Goal: Transaction & Acquisition: Purchase product/service

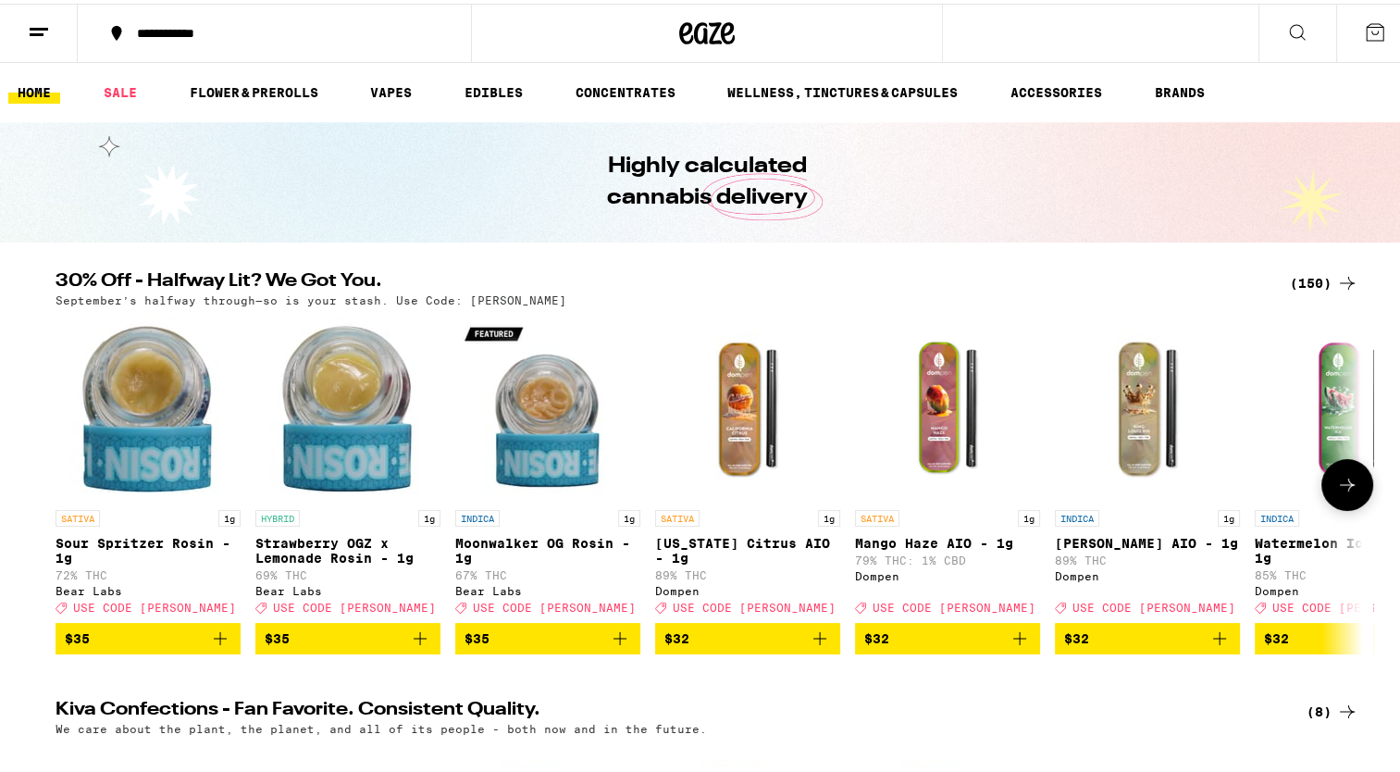
click at [1349, 479] on icon at bounding box center [1347, 481] width 22 height 22
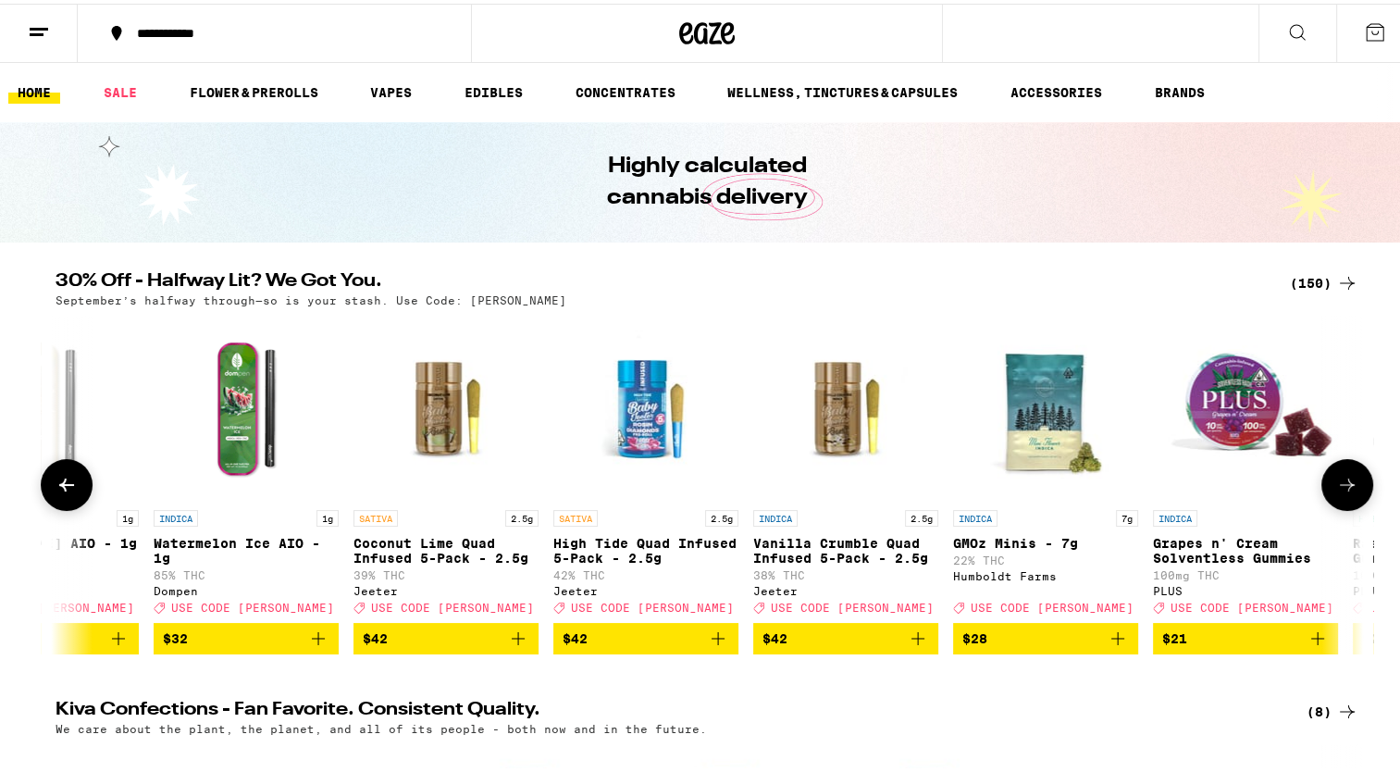
click at [1349, 479] on icon at bounding box center [1347, 481] width 22 height 22
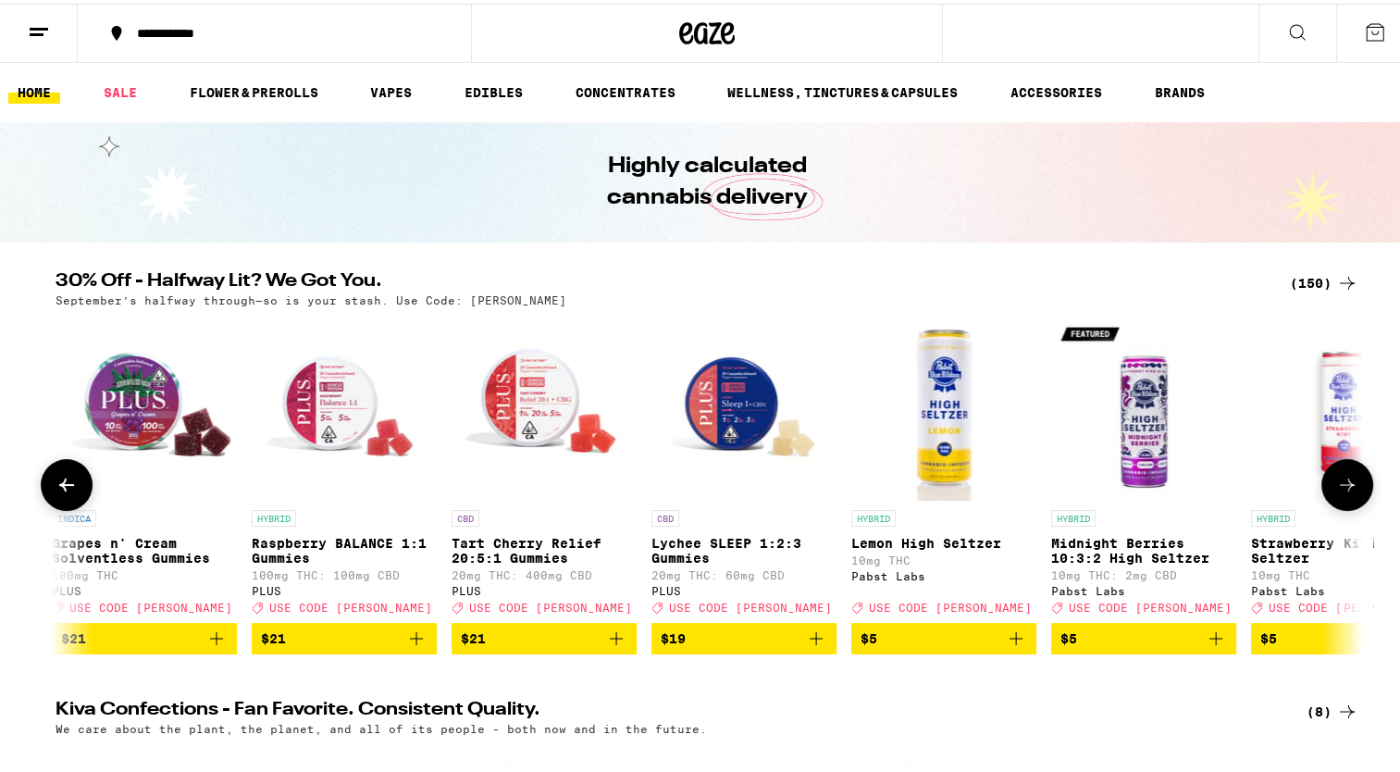
click at [1349, 479] on icon at bounding box center [1347, 481] width 22 height 22
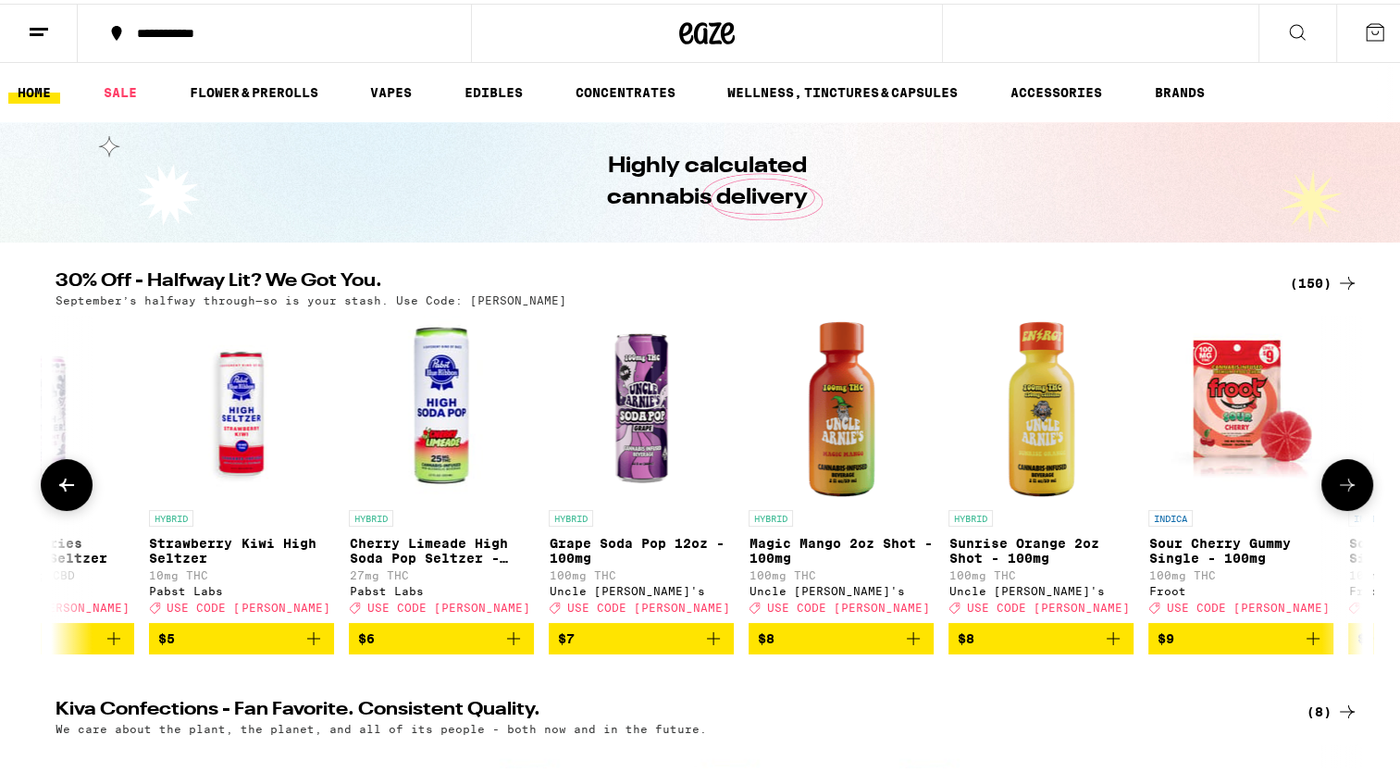
click at [1349, 479] on icon at bounding box center [1347, 481] width 22 height 22
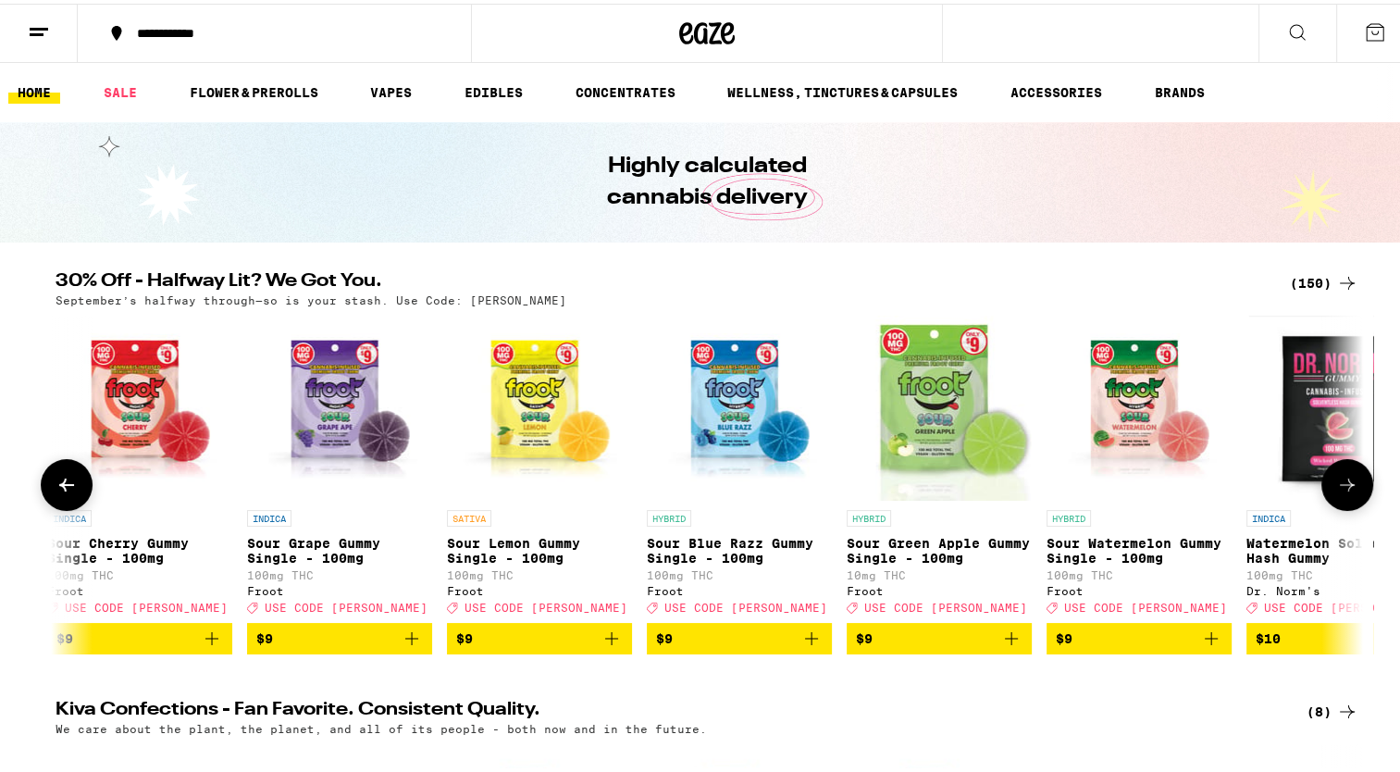
click at [1349, 479] on icon at bounding box center [1347, 481] width 22 height 22
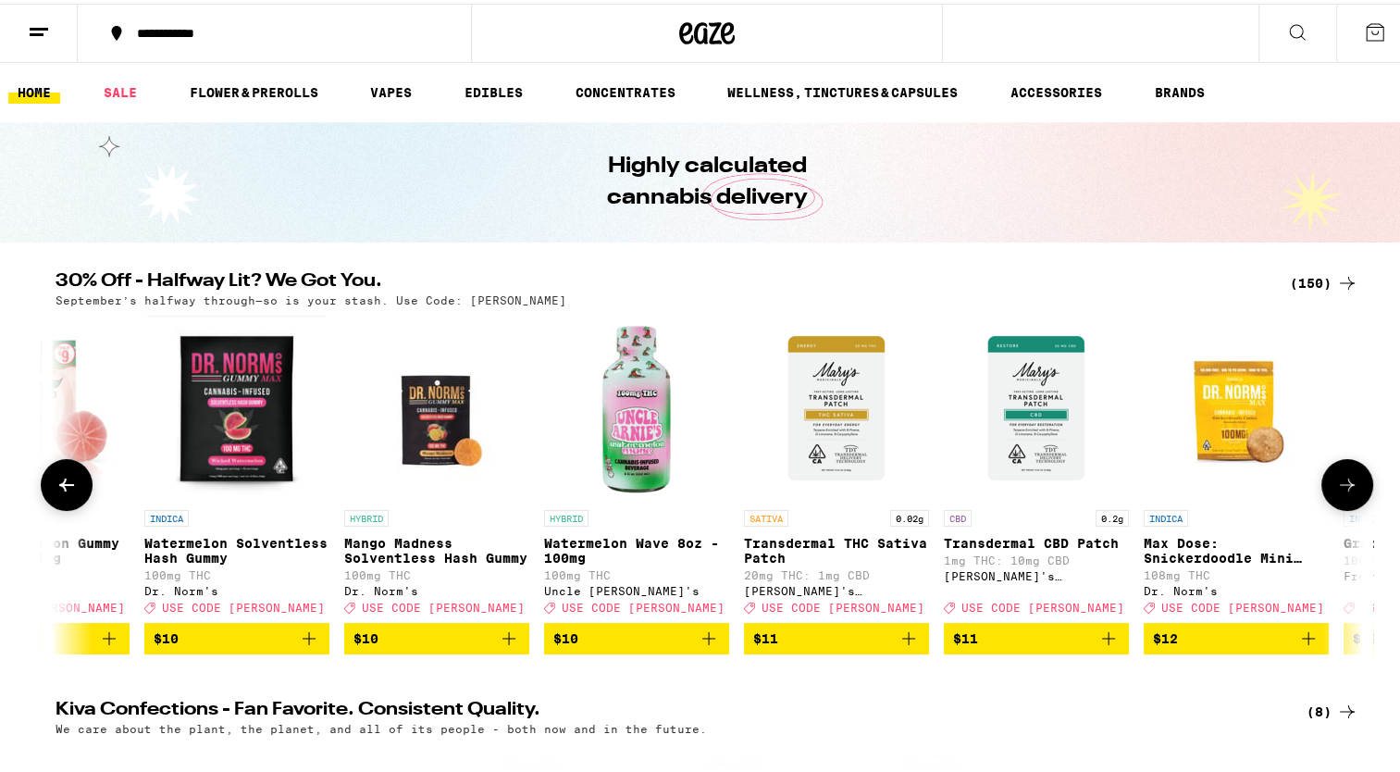
click at [1349, 479] on icon at bounding box center [1347, 481] width 22 height 22
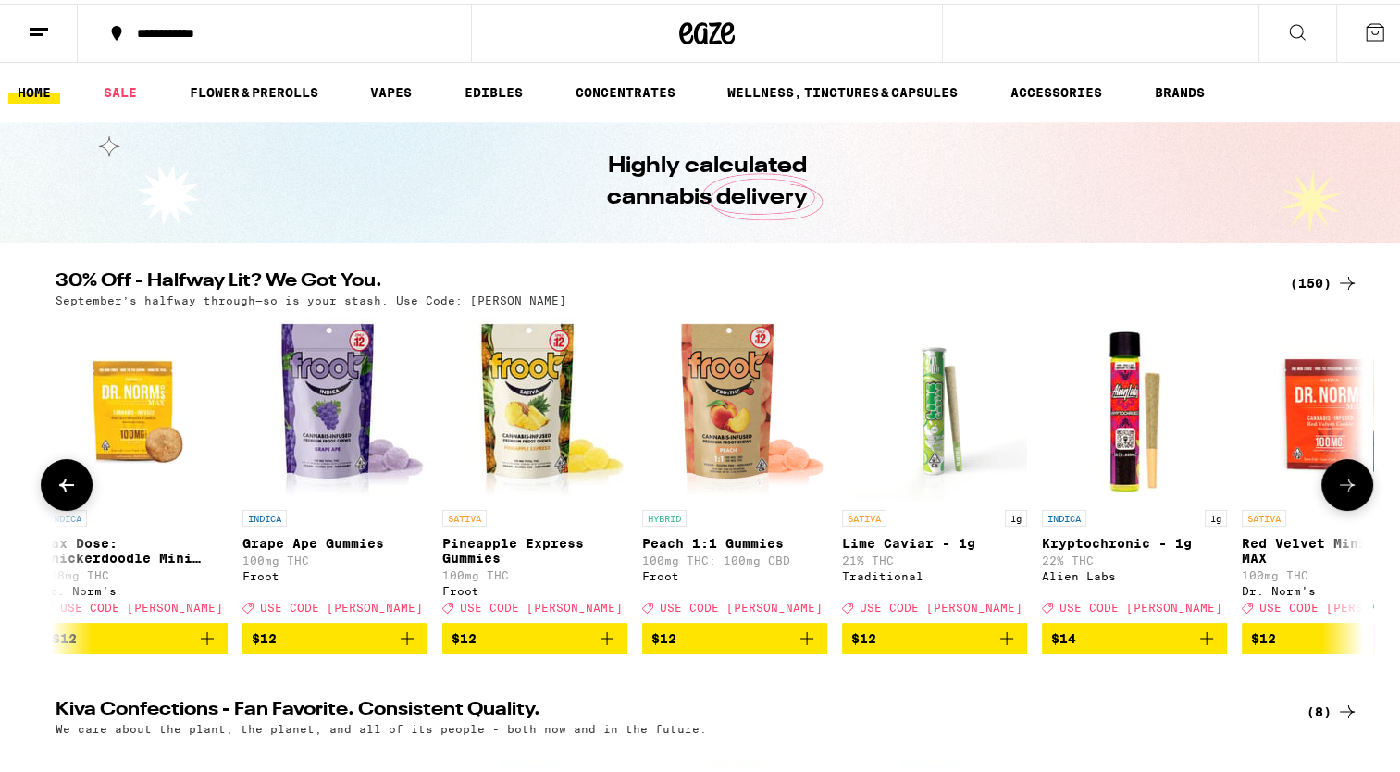
click at [1349, 479] on icon at bounding box center [1347, 481] width 22 height 22
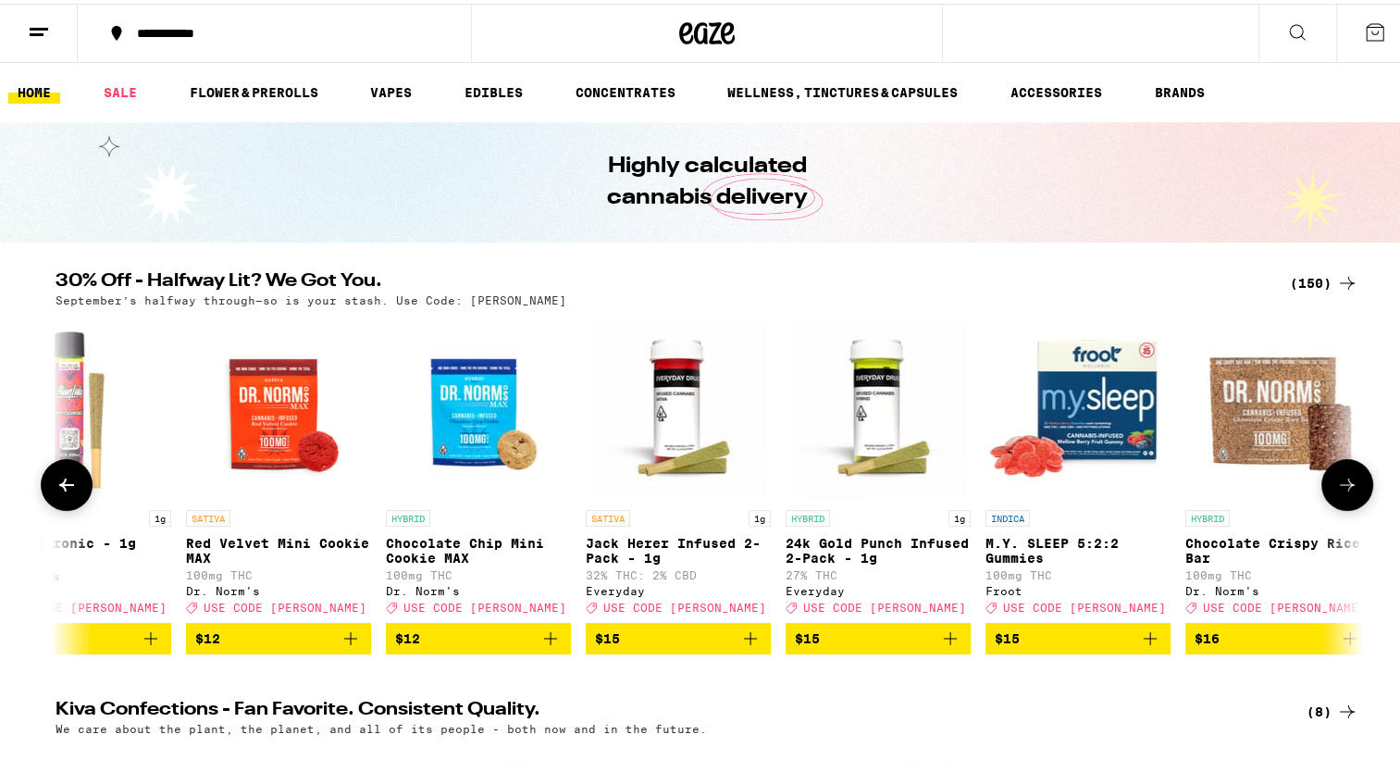
scroll to position [0, 7710]
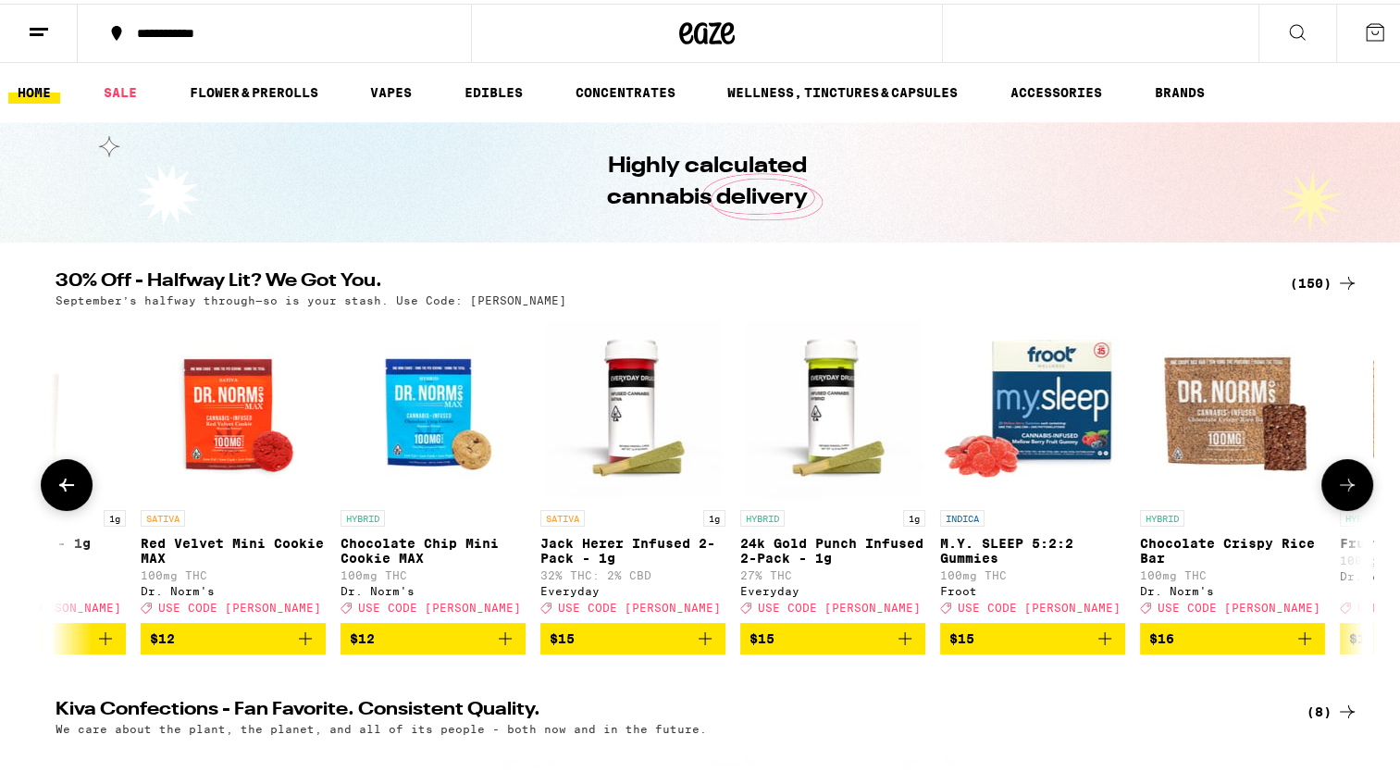
click at [1336, 488] on icon at bounding box center [1347, 481] width 22 height 22
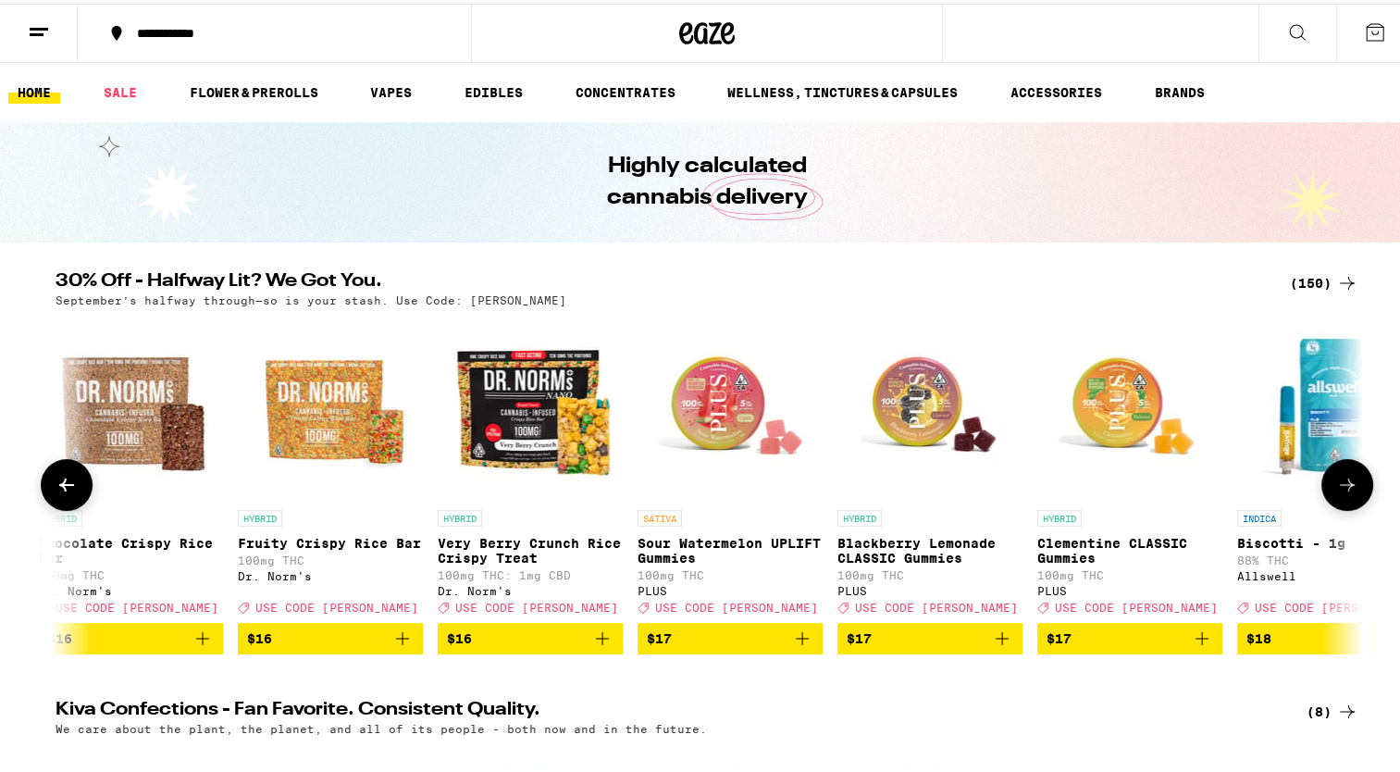
click at [1336, 488] on icon at bounding box center [1347, 481] width 22 height 22
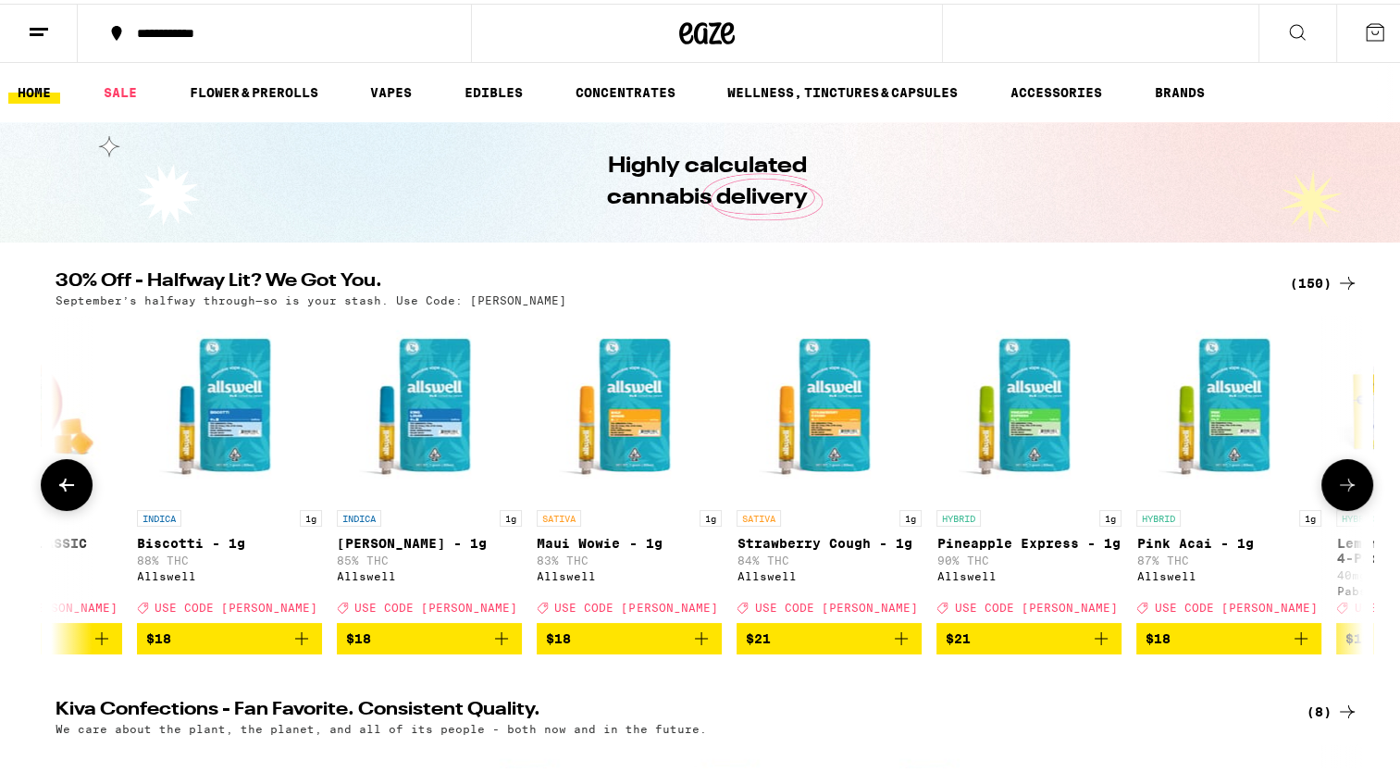
scroll to position [0, 9913]
click at [1336, 488] on icon at bounding box center [1347, 481] width 22 height 22
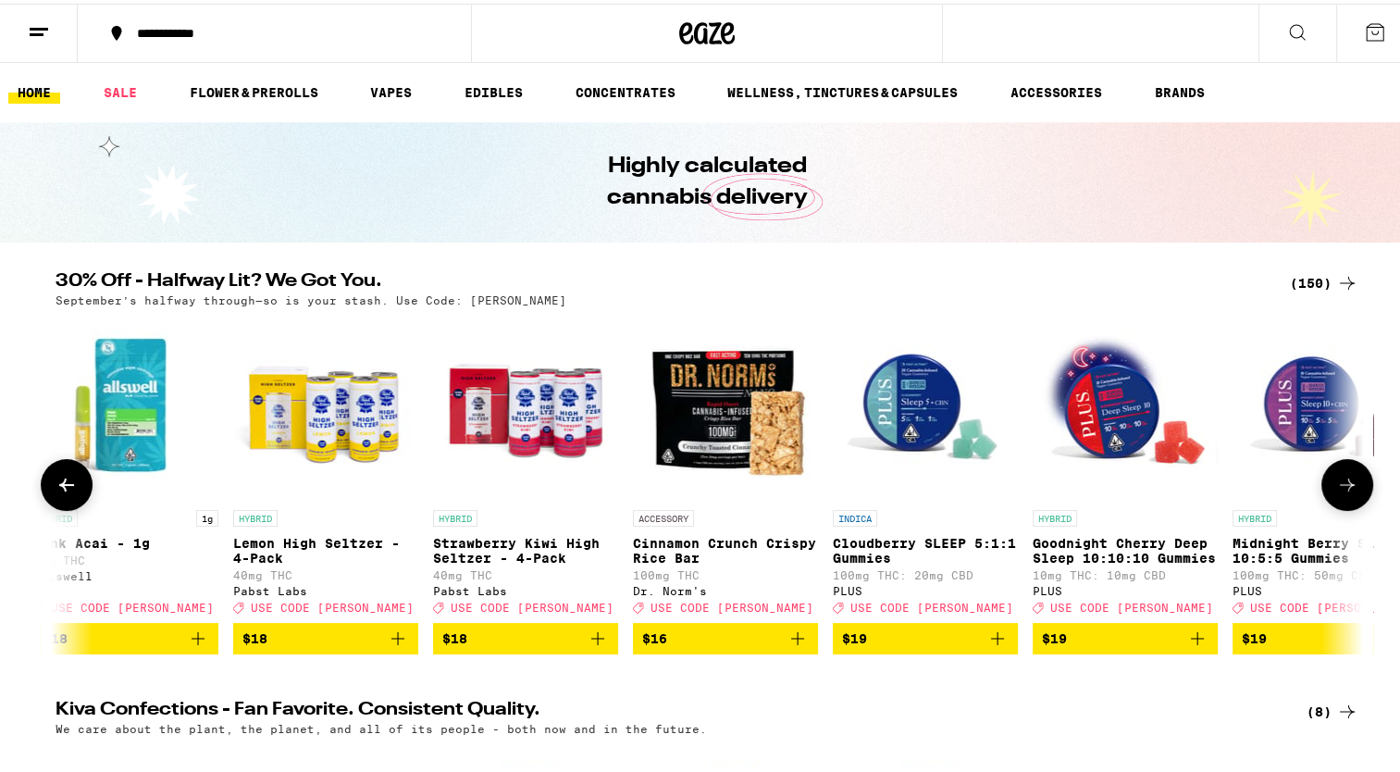
click at [1336, 488] on icon at bounding box center [1347, 481] width 22 height 22
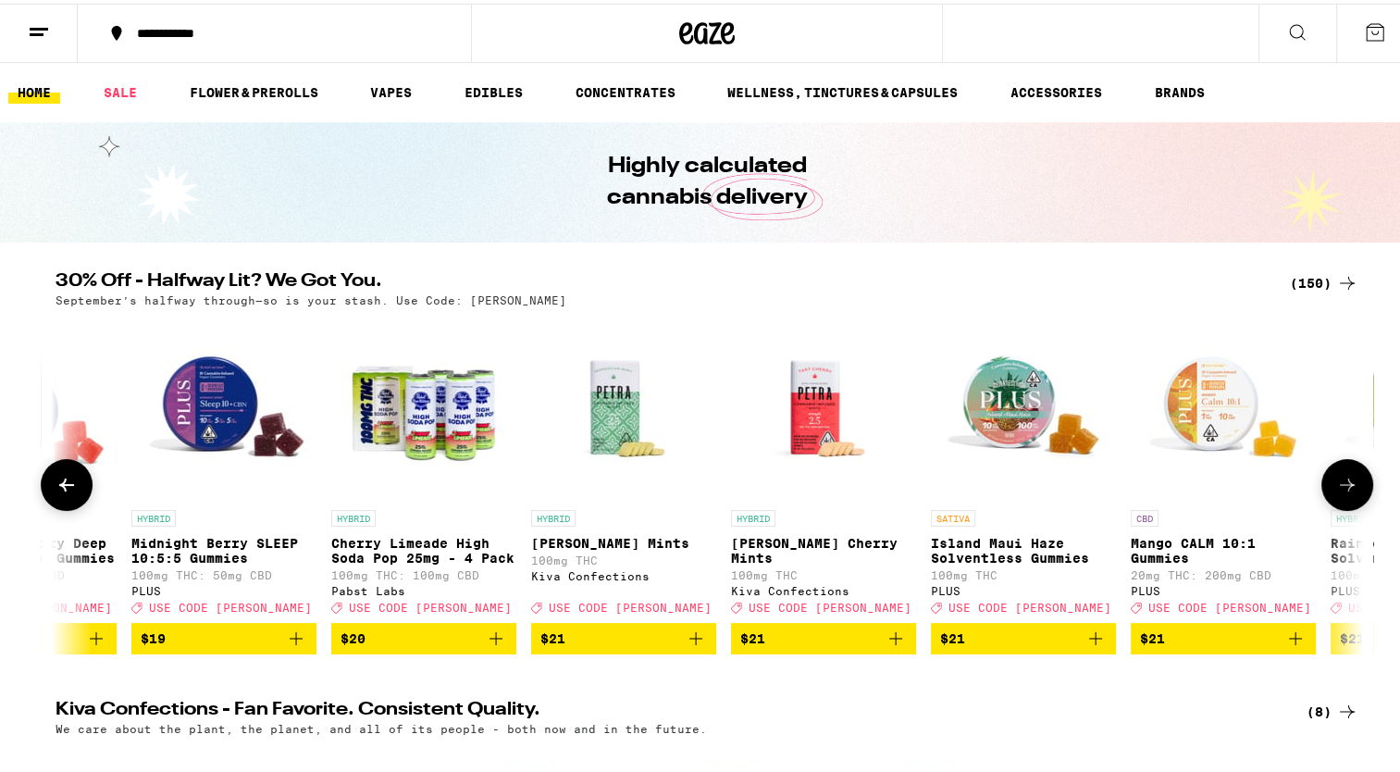
click at [1336, 488] on icon at bounding box center [1347, 481] width 22 height 22
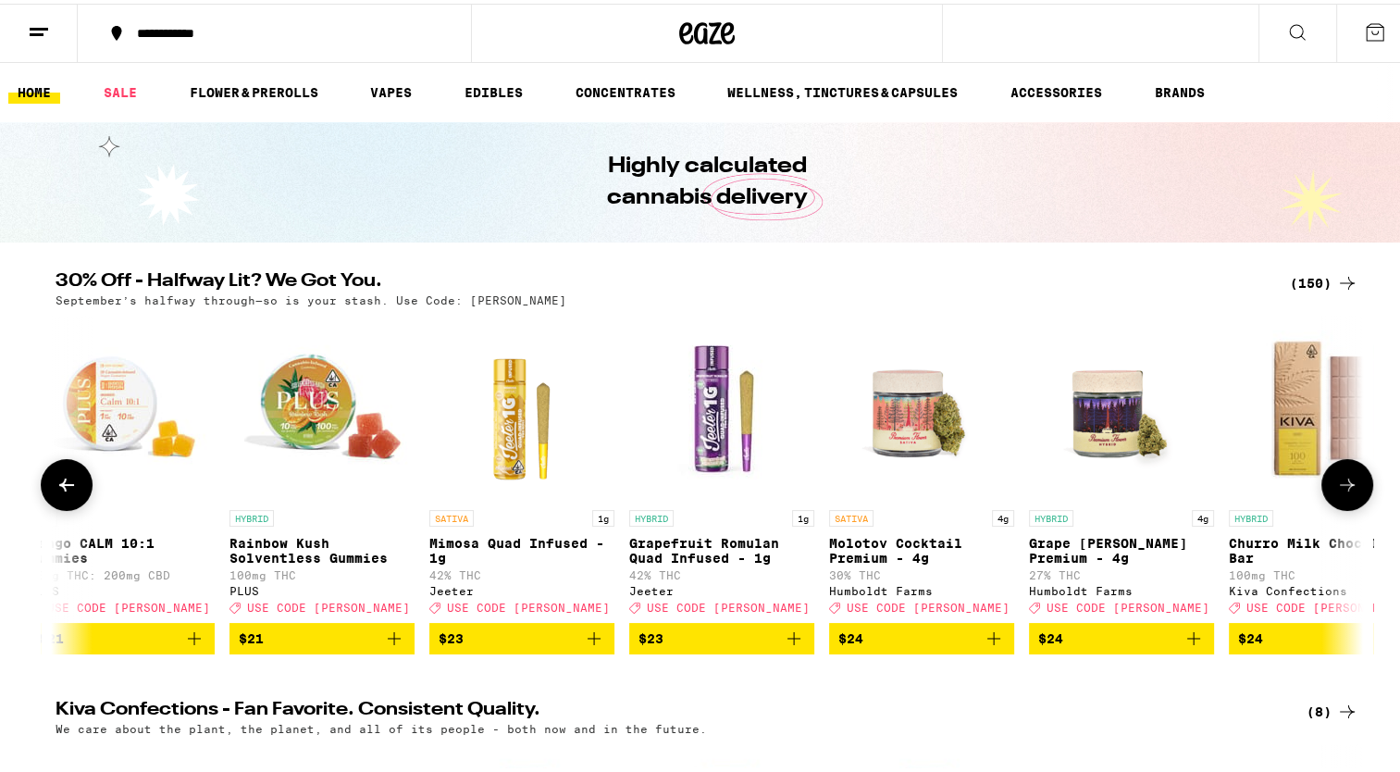
click at [1336, 488] on icon at bounding box center [1347, 481] width 22 height 22
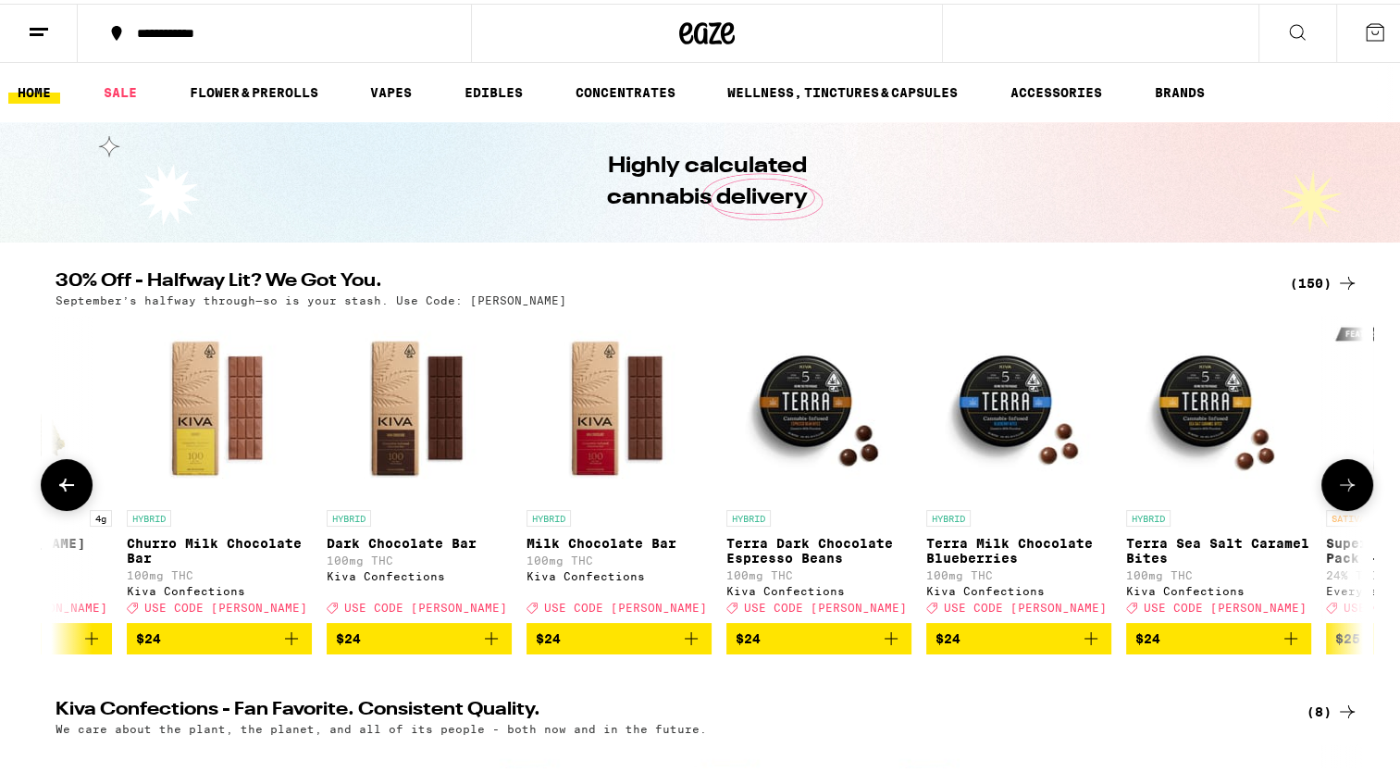
click at [1336, 488] on icon at bounding box center [1347, 481] width 22 height 22
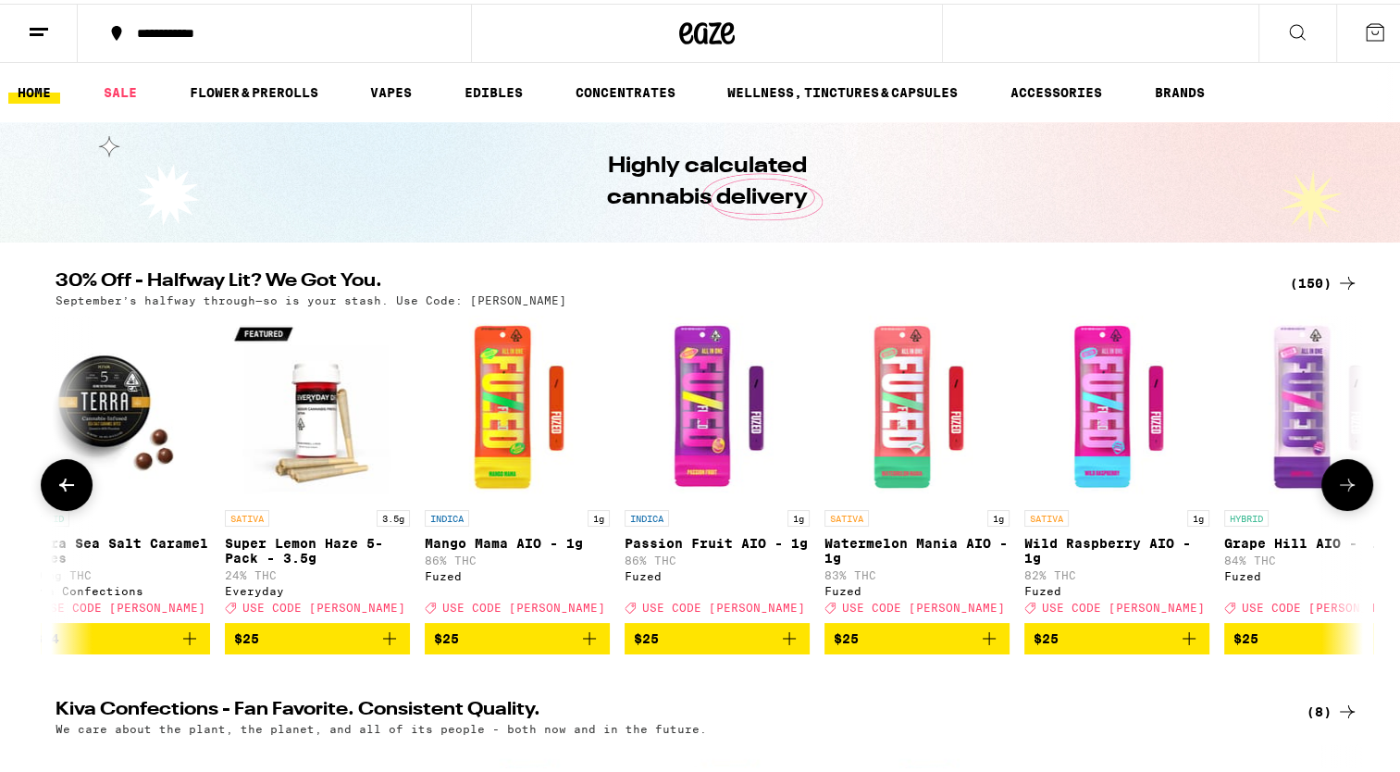
click at [1336, 488] on icon at bounding box center [1347, 481] width 22 height 22
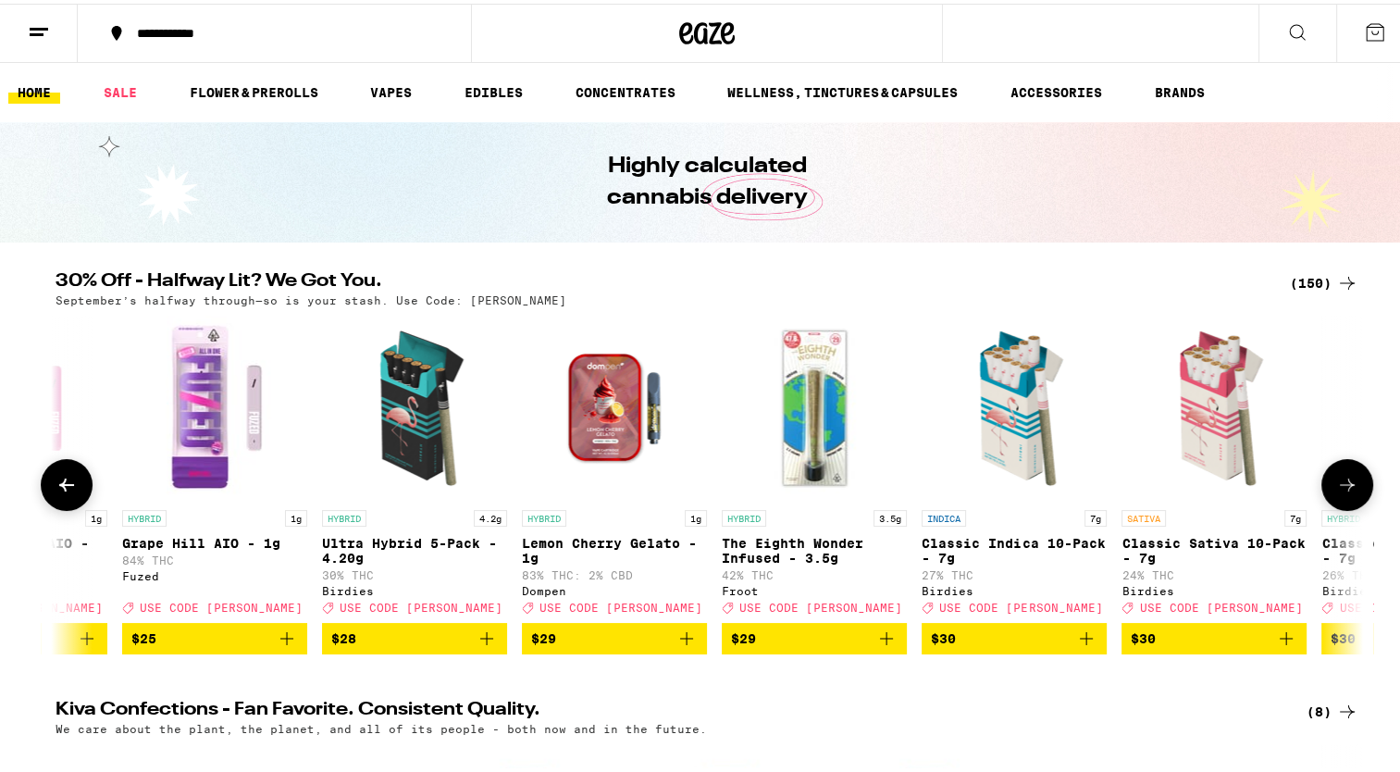
click at [1336, 488] on icon at bounding box center [1347, 481] width 22 height 22
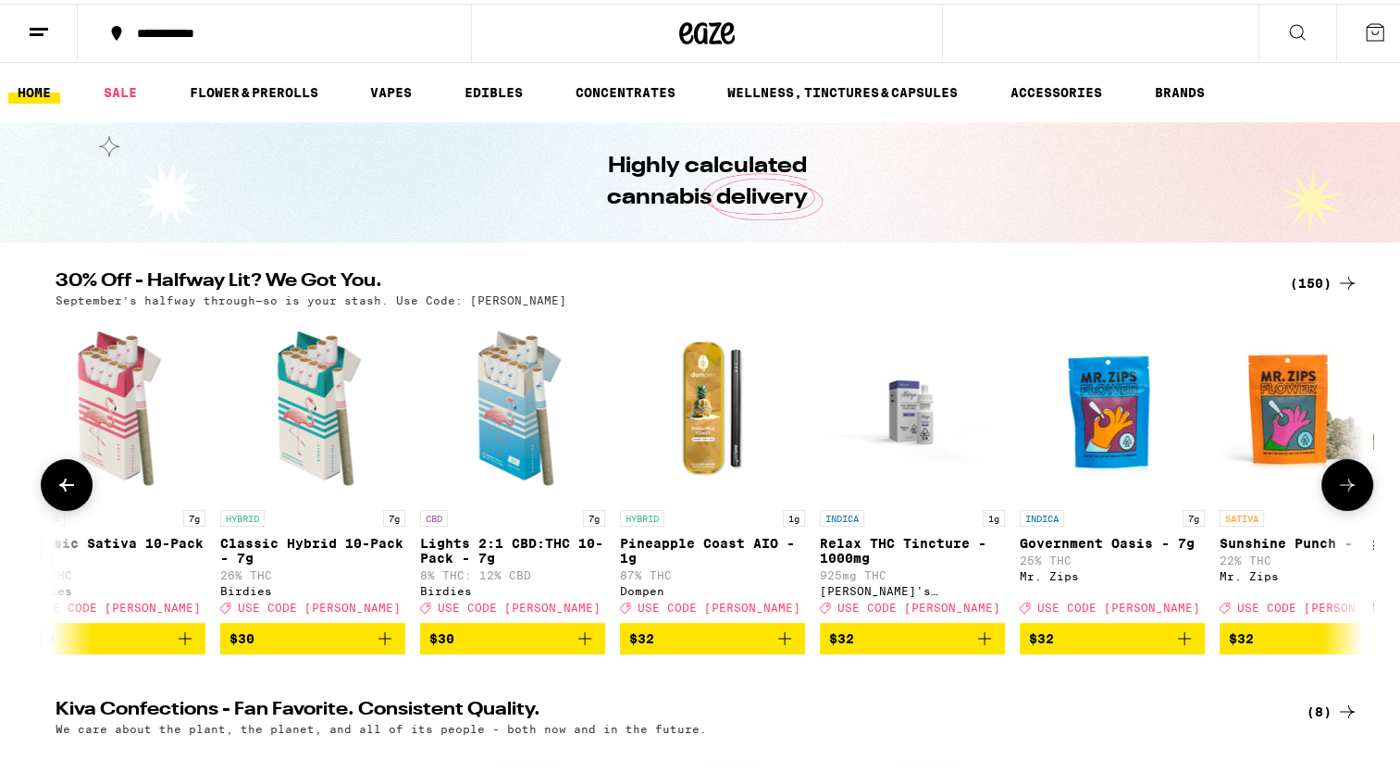
click at [1336, 488] on icon at bounding box center [1347, 481] width 22 height 22
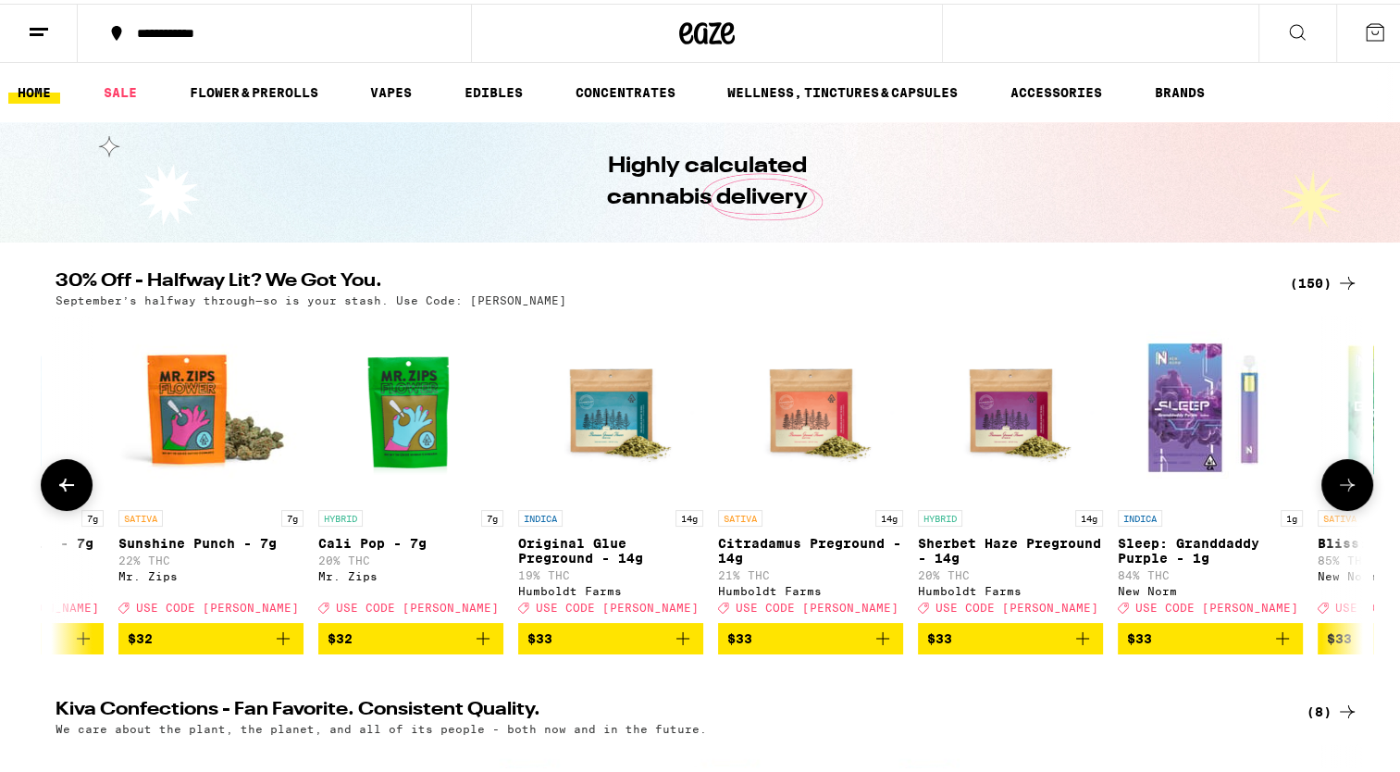
click at [1336, 488] on icon at bounding box center [1347, 481] width 22 height 22
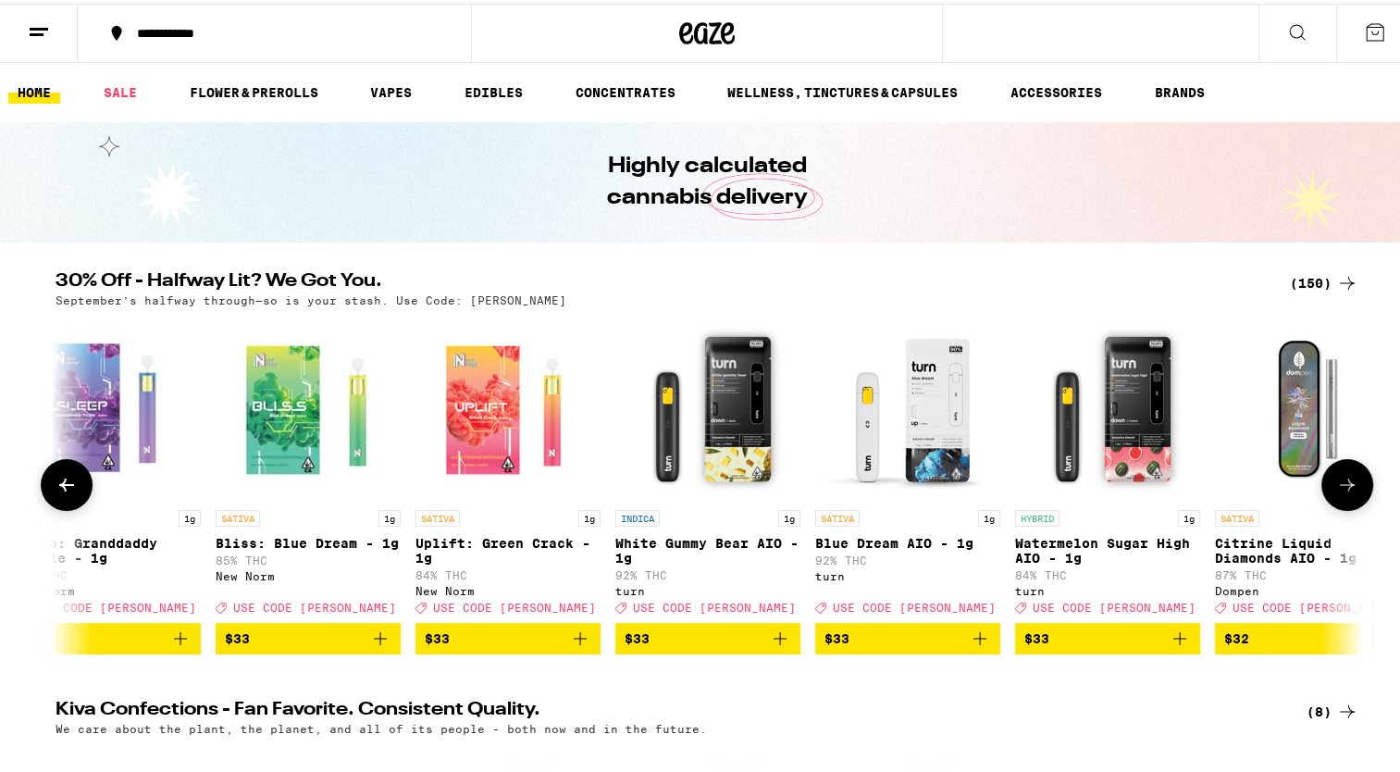
click at [1336, 488] on icon at bounding box center [1347, 481] width 22 height 22
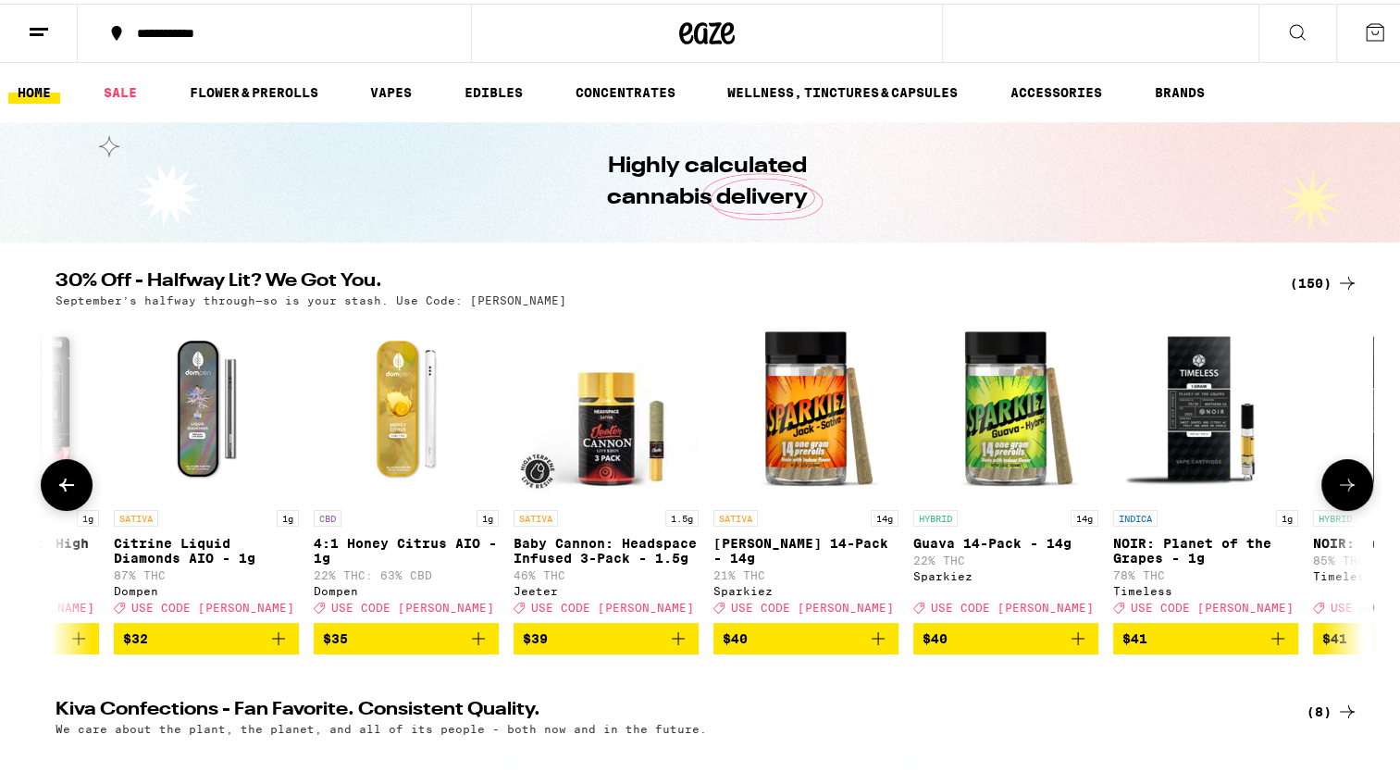
click at [1336, 488] on icon at bounding box center [1347, 481] width 22 height 22
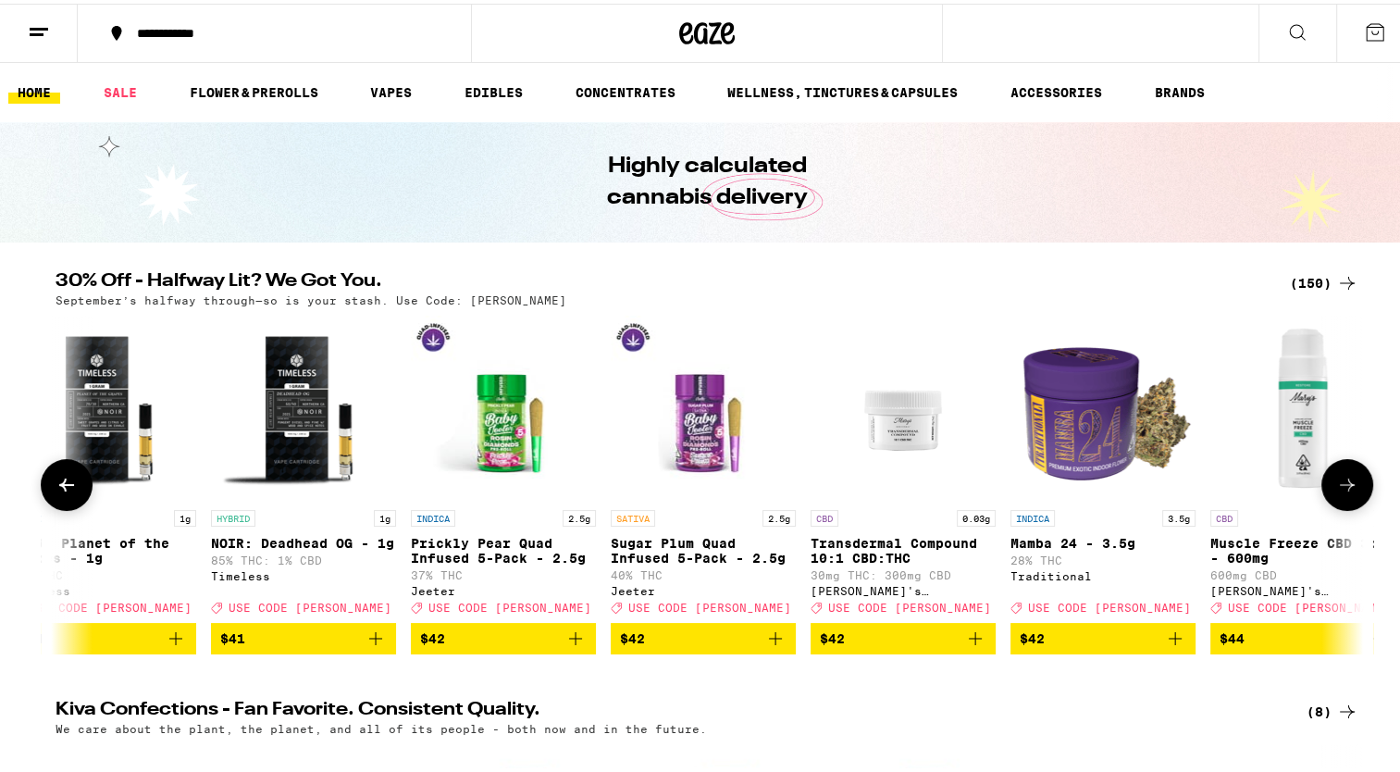
click at [1336, 488] on icon at bounding box center [1347, 481] width 22 height 22
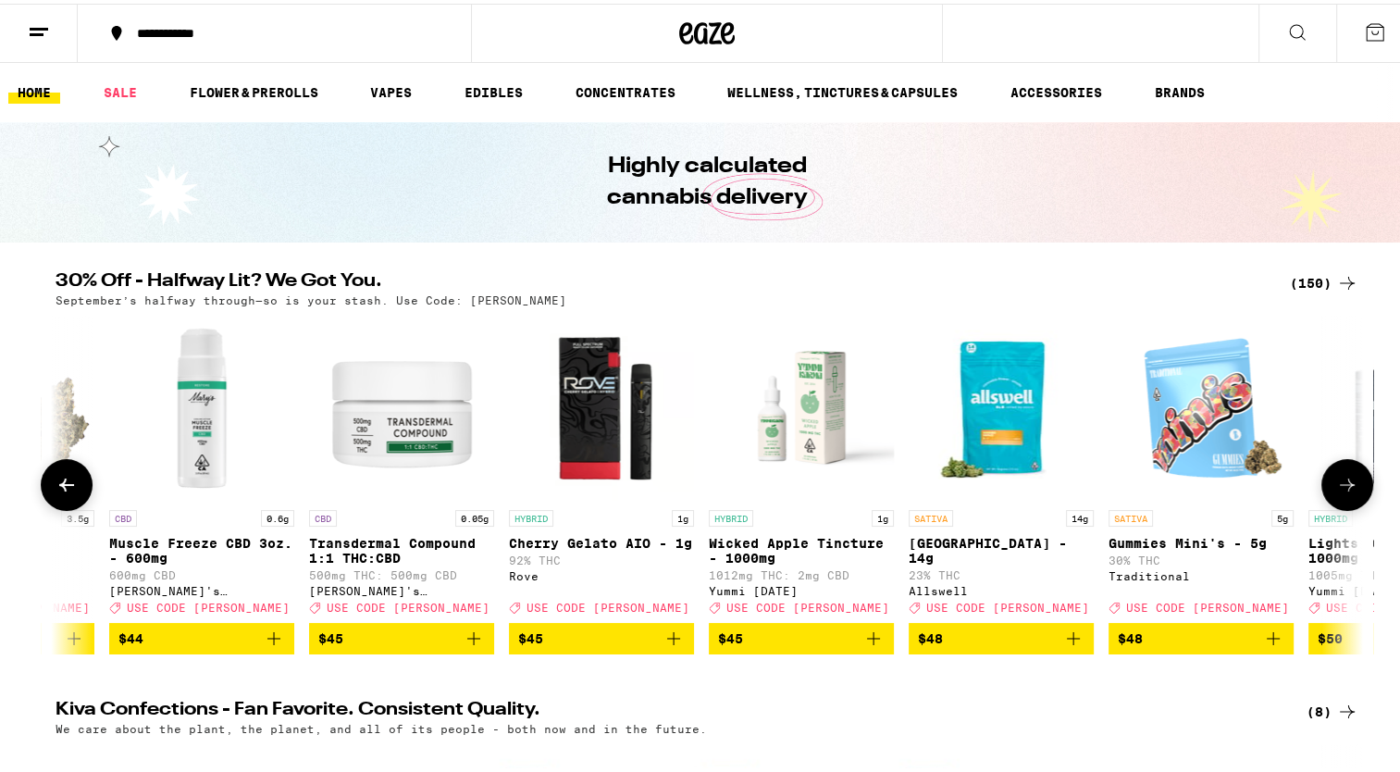
click at [1336, 488] on icon at bounding box center [1347, 481] width 22 height 22
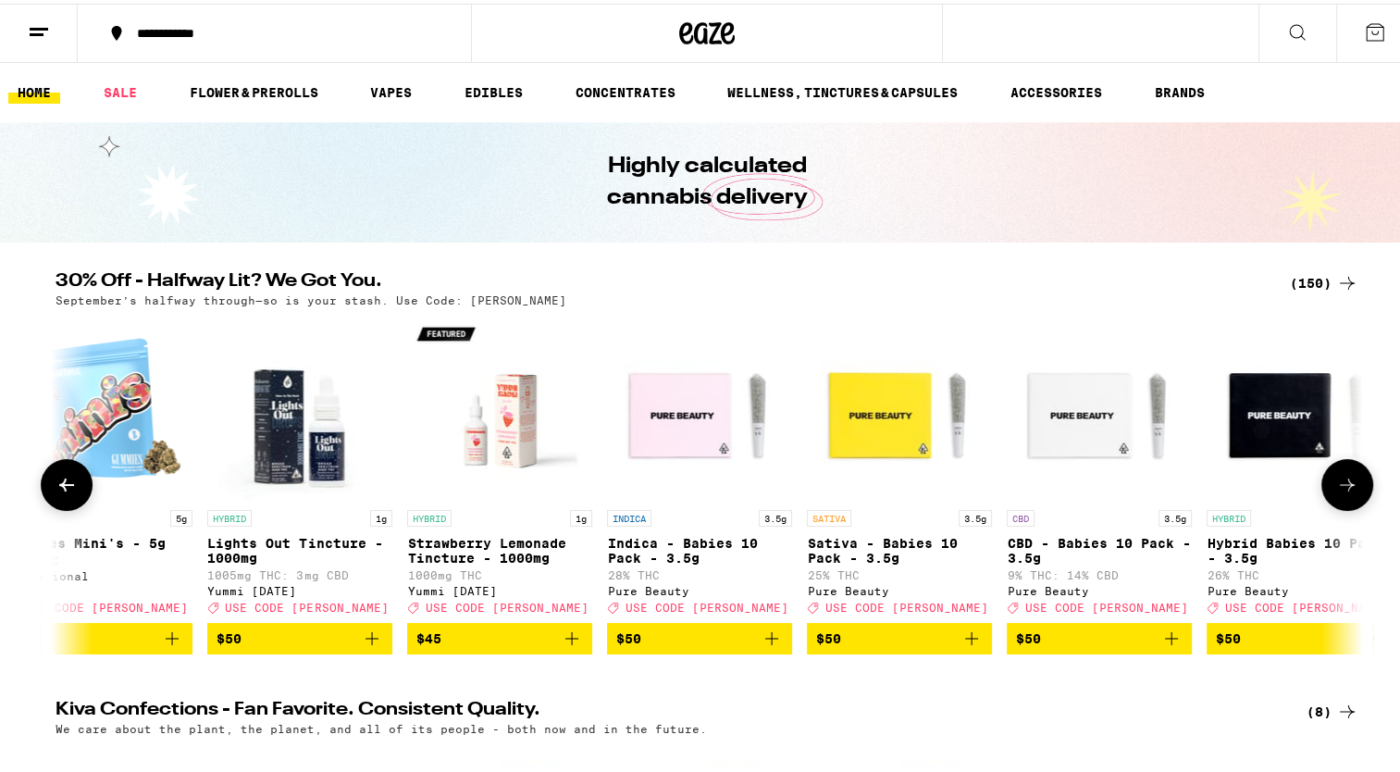
click at [1336, 488] on icon at bounding box center [1347, 481] width 22 height 22
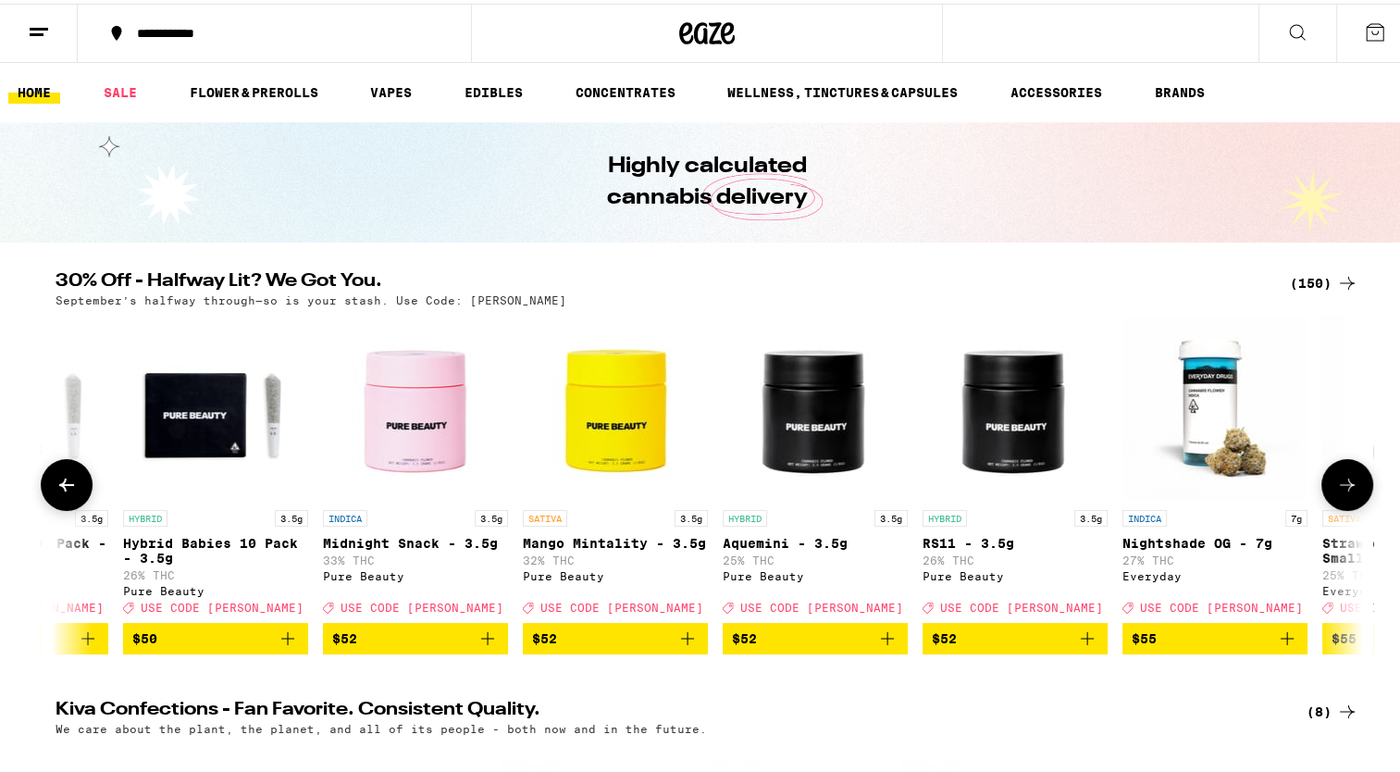
scroll to position [0, 25335]
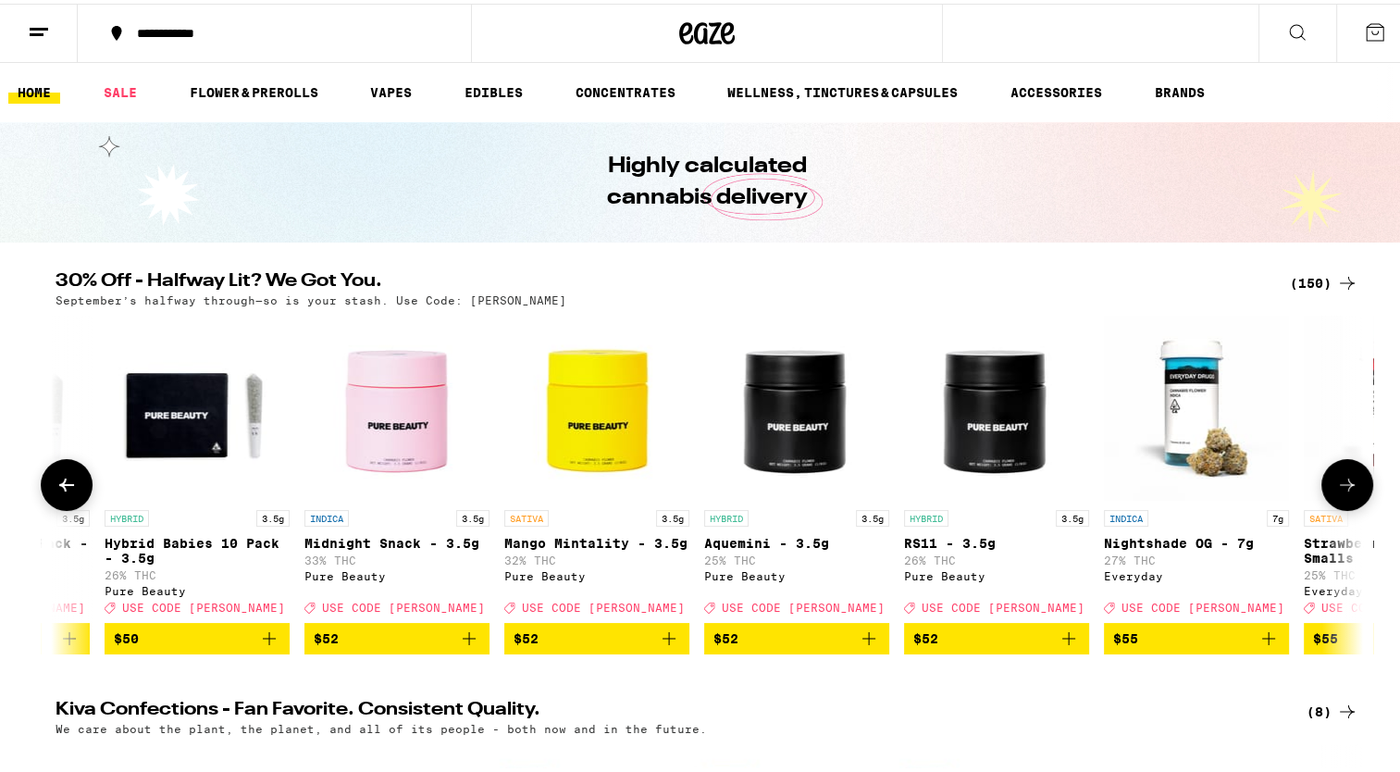
click at [1336, 488] on icon at bounding box center [1347, 481] width 22 height 22
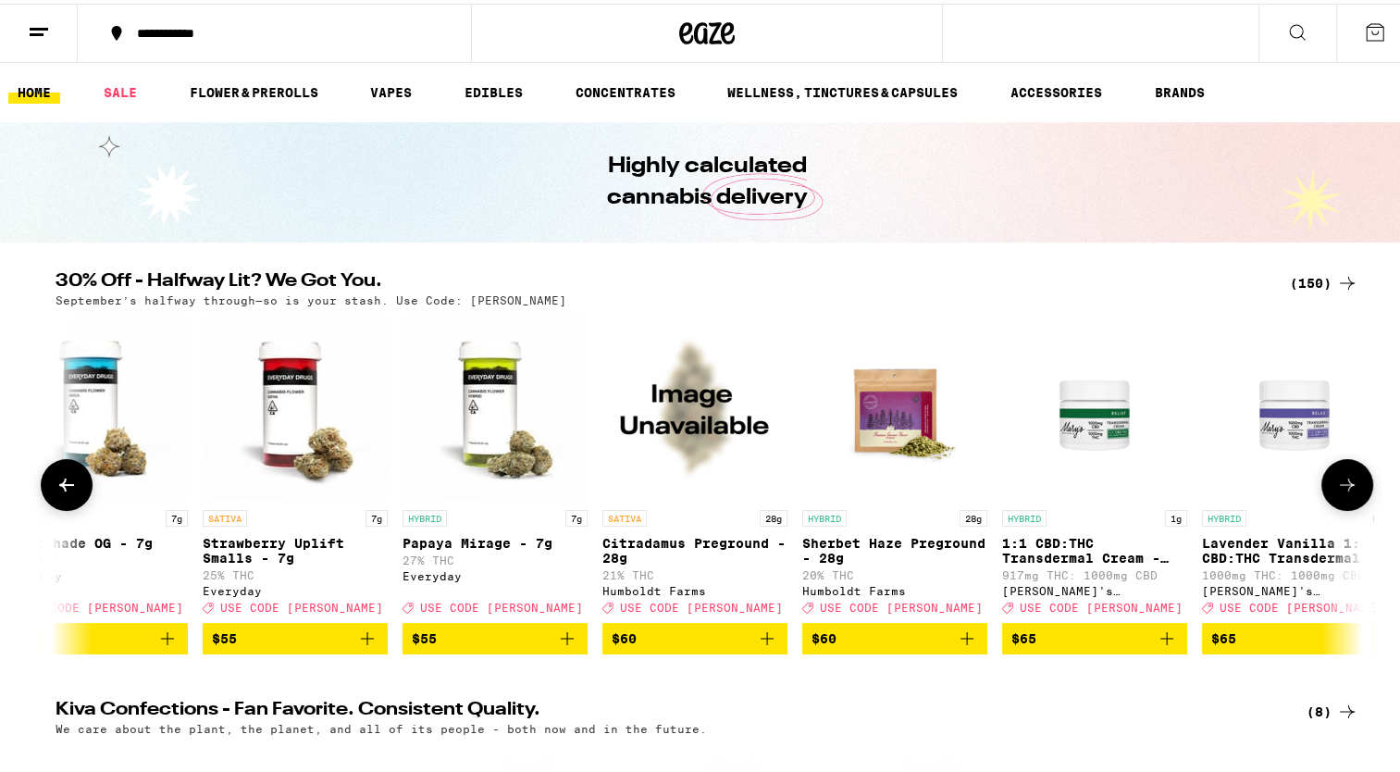
click at [1336, 488] on icon at bounding box center [1347, 481] width 22 height 22
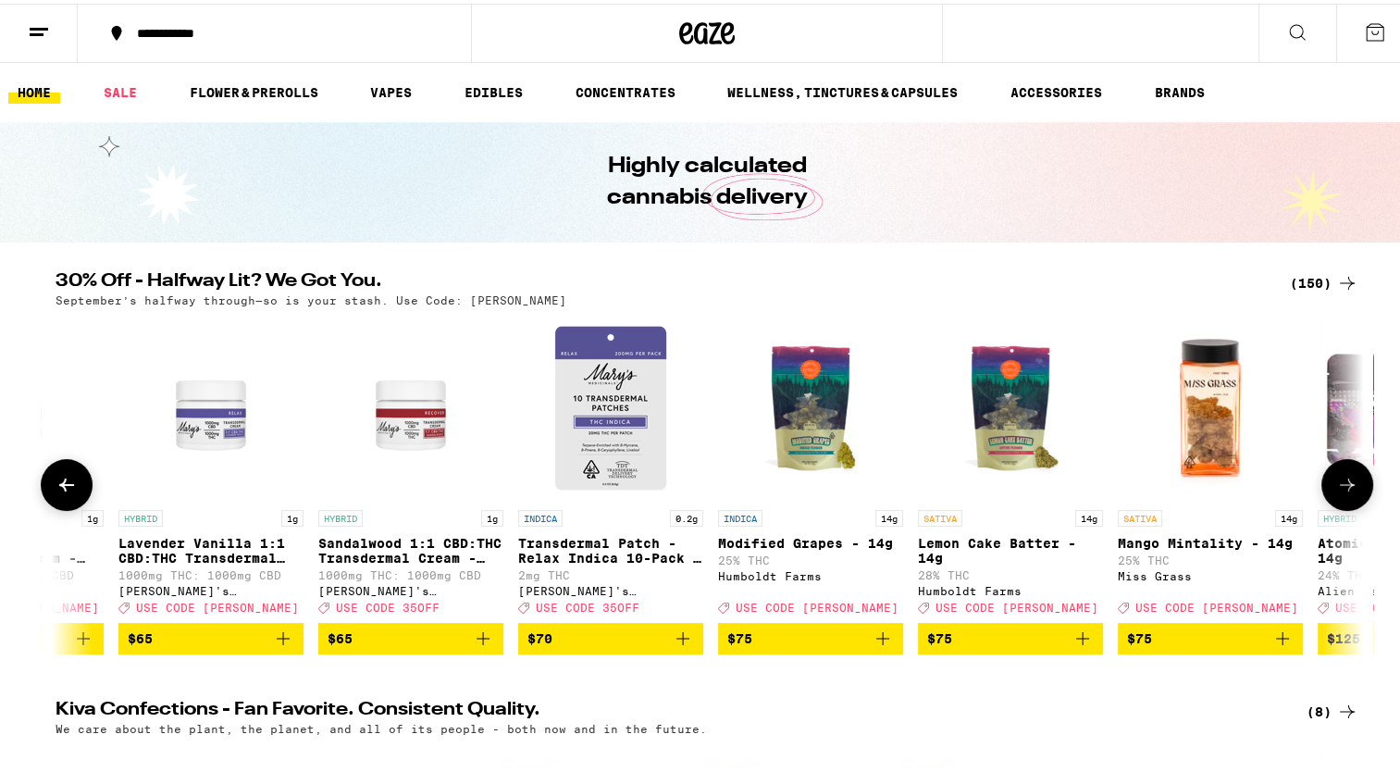
scroll to position [0, 27538]
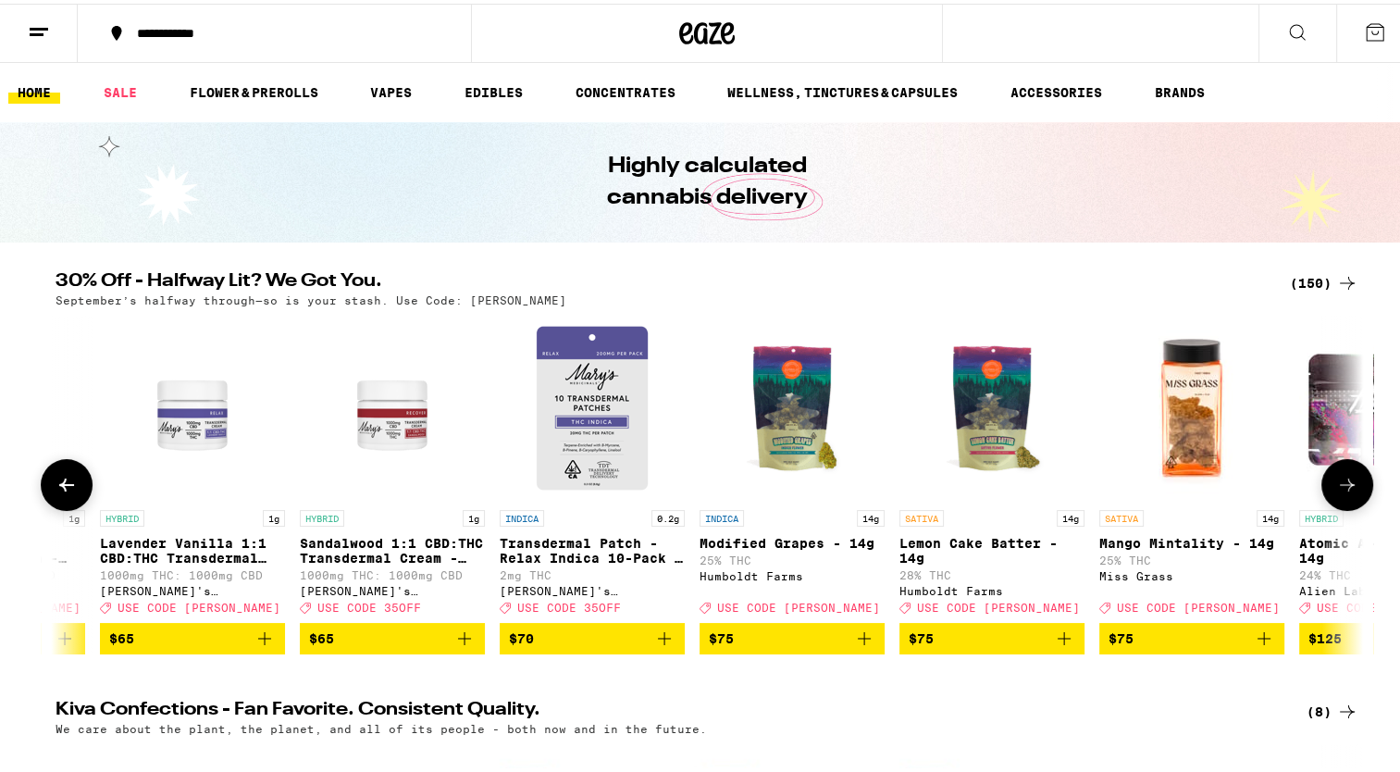
click at [1336, 488] on icon at bounding box center [1347, 481] width 22 height 22
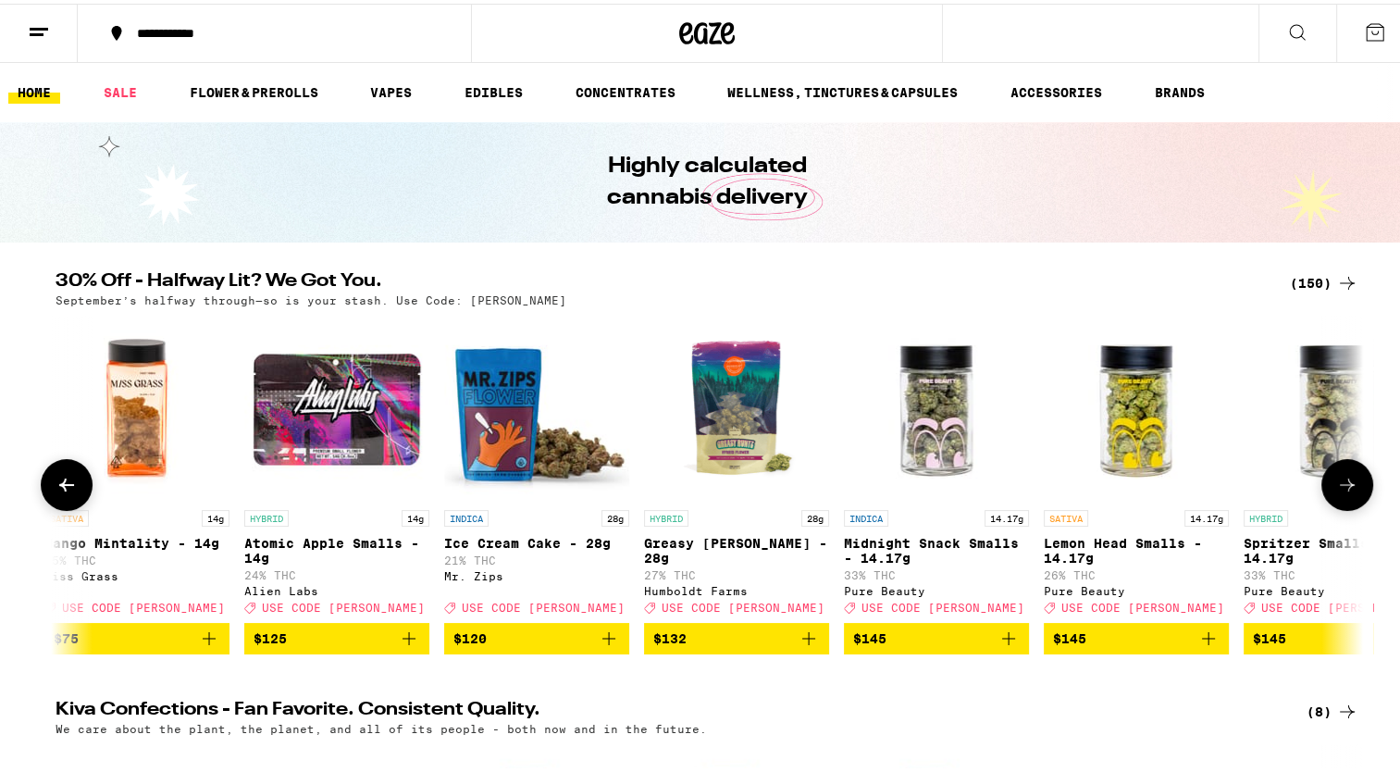
scroll to position [0, 28639]
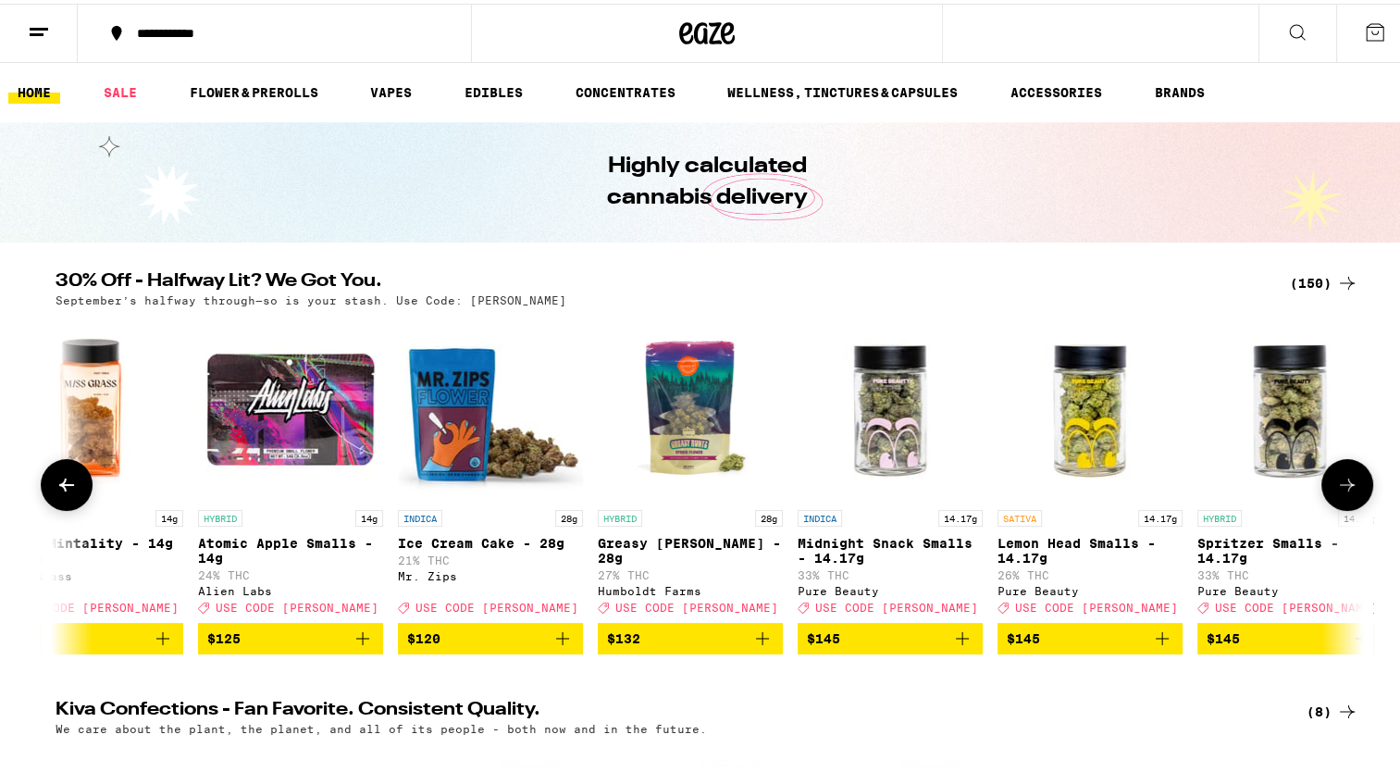
click at [1336, 488] on icon at bounding box center [1347, 481] width 22 height 22
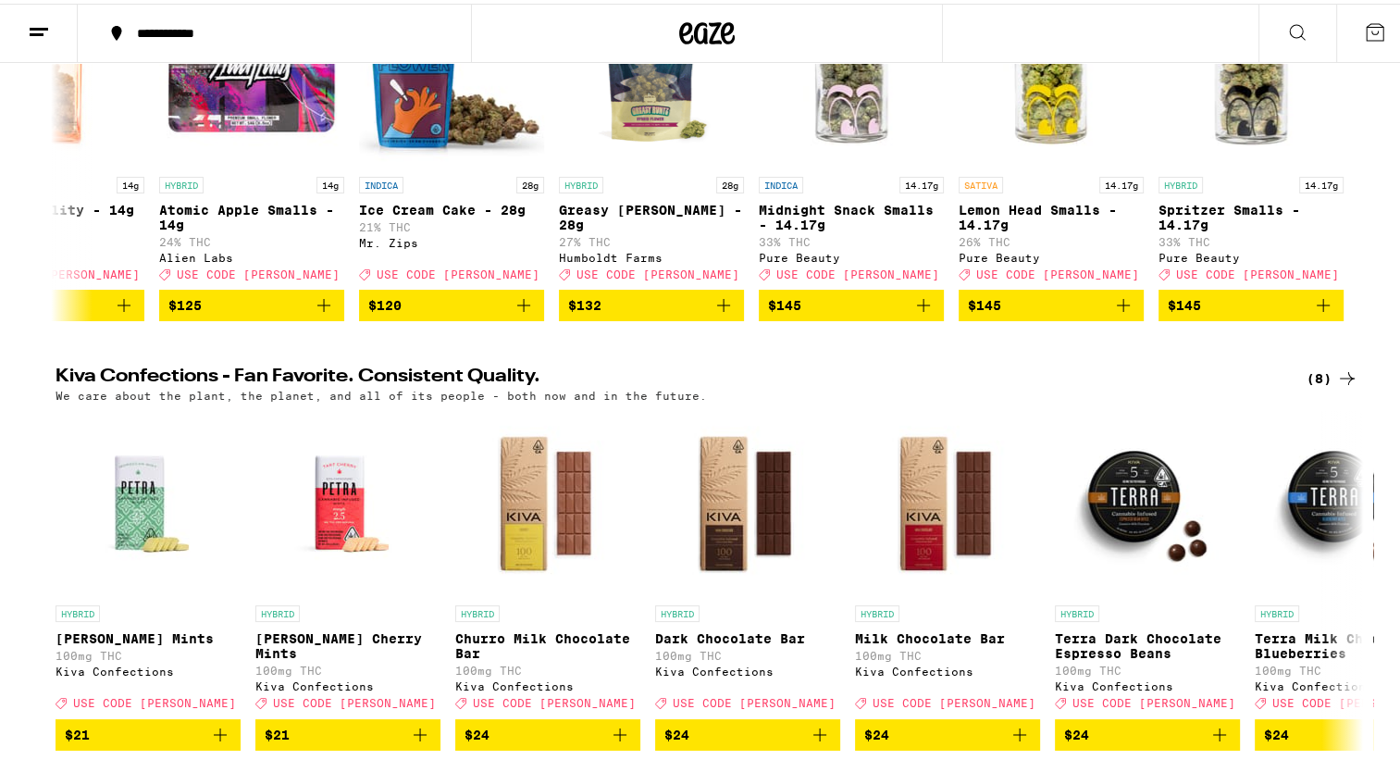
scroll to position [370, 0]
